Goal: Find specific page/section: Find specific page/section

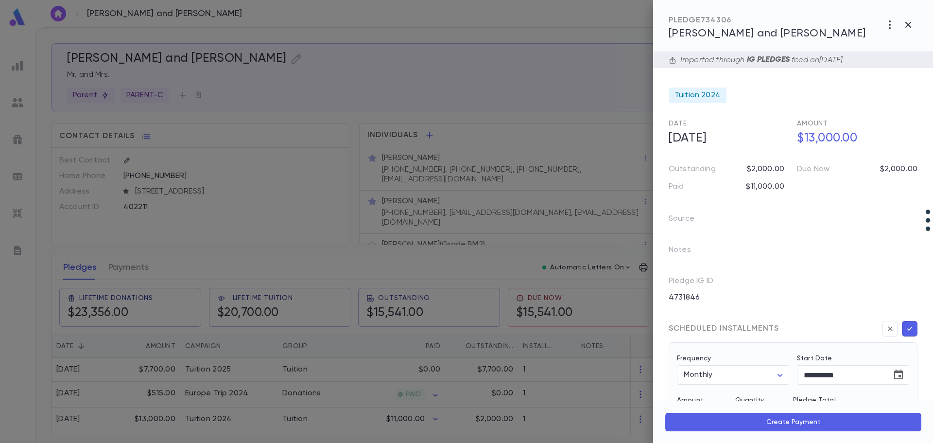
scroll to position [309, 0]
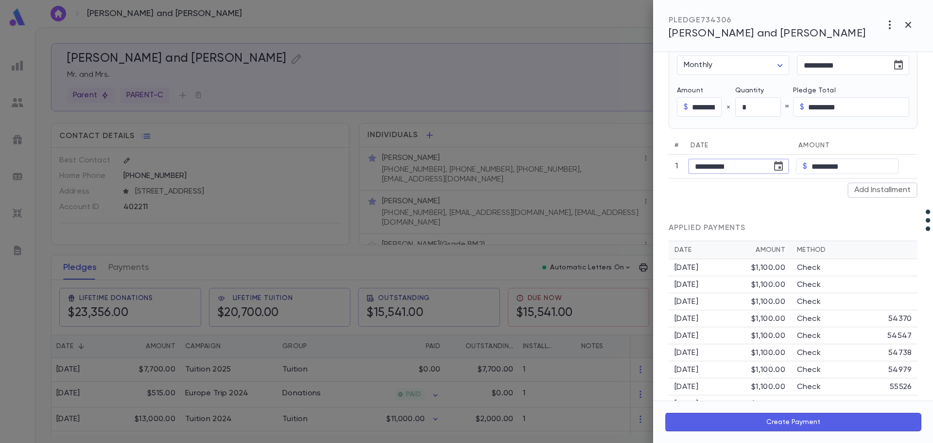
click at [13, 101] on div at bounding box center [466, 221] width 933 height 443
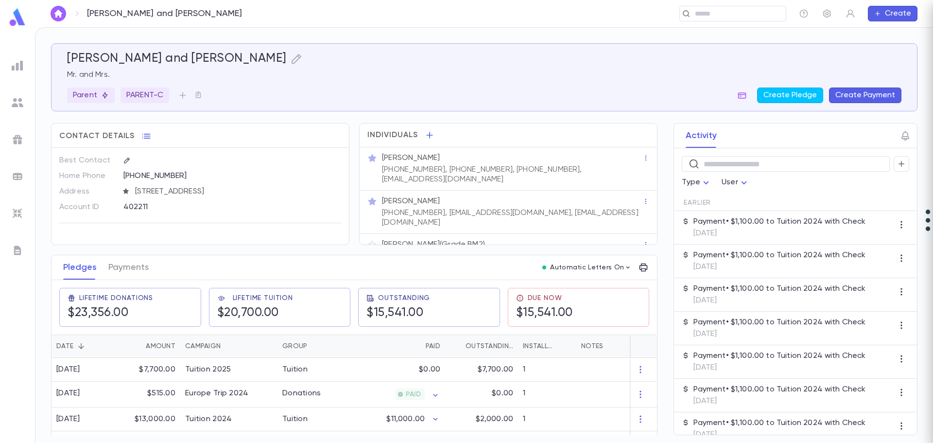
scroll to position [0, 0]
click at [16, 103] on img at bounding box center [18, 103] width 12 height 12
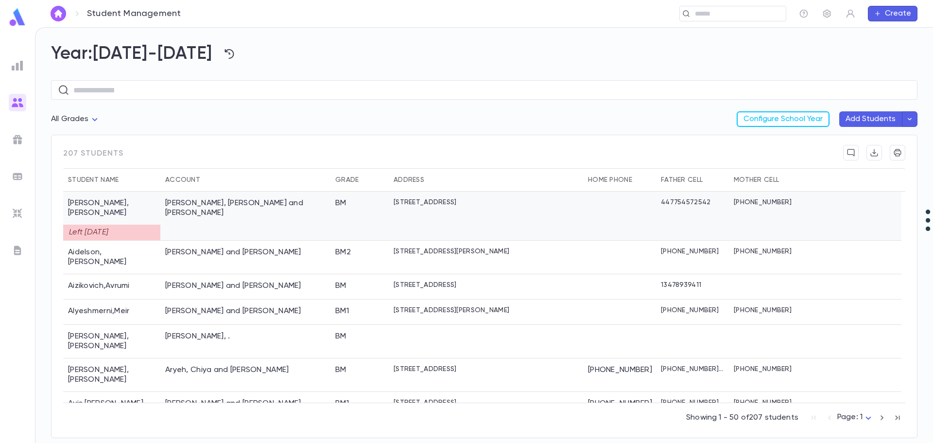
click at [857, 209] on div at bounding box center [852, 215] width 100 height 49
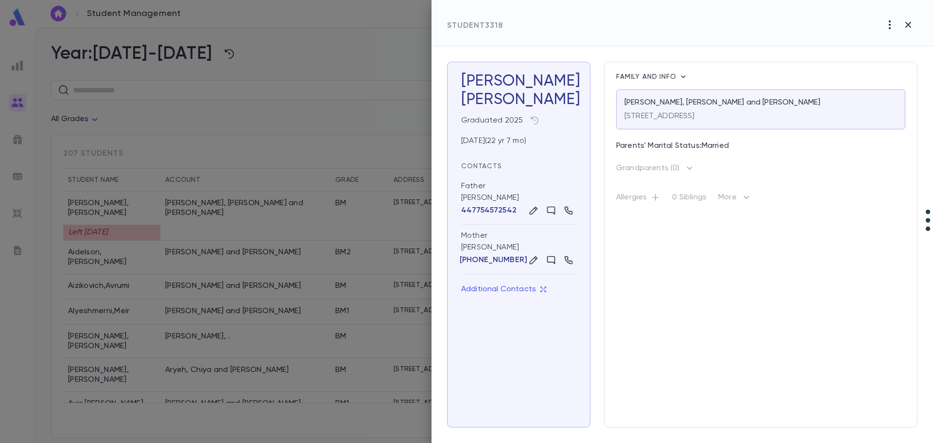
click at [892, 24] on icon "button" at bounding box center [890, 25] width 12 height 12
click at [251, 253] on div at bounding box center [466, 221] width 933 height 443
click at [242, 246] on div at bounding box center [466, 221] width 933 height 443
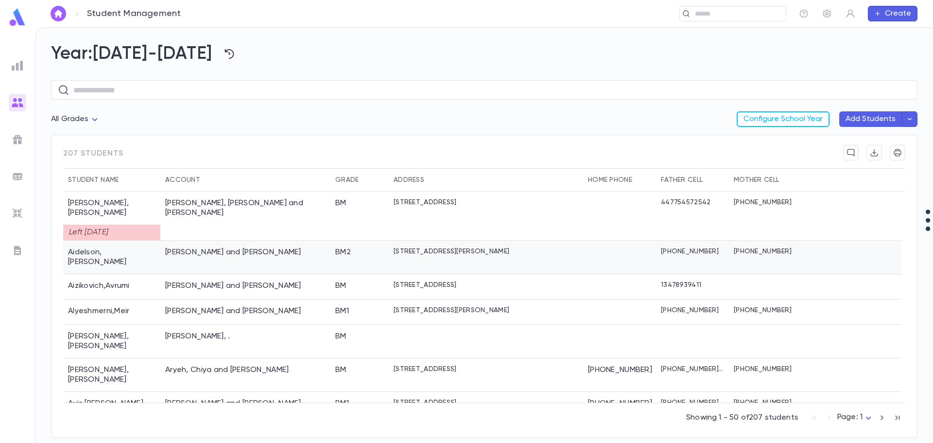
click at [242, 247] on div "[PERSON_NAME] and [PERSON_NAME]" at bounding box center [233, 252] width 136 height 10
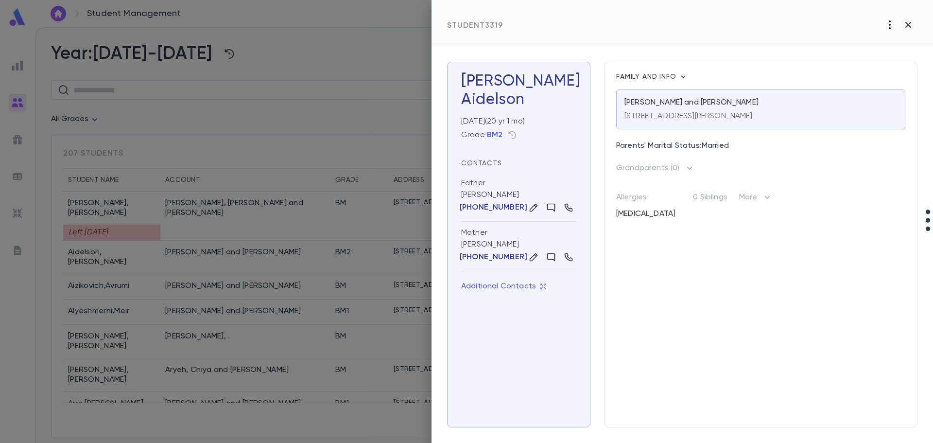
click at [892, 29] on icon "button" at bounding box center [890, 25] width 12 height 12
